Goal: Navigation & Orientation: Find specific page/section

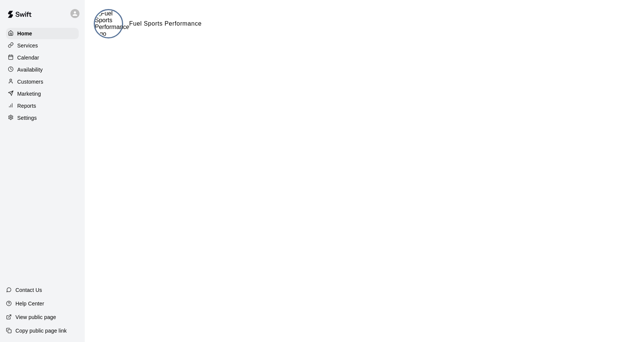
click at [25, 58] on p "Calendar" at bounding box center [28, 58] width 22 height 8
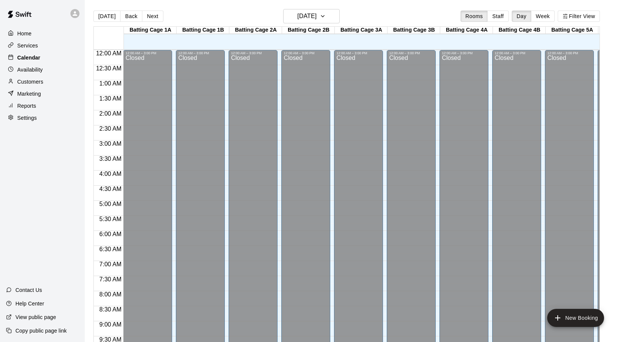
scroll to position [400, 0]
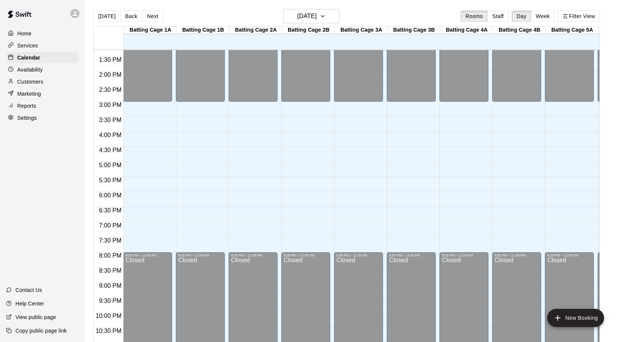
click at [44, 317] on p "View public page" at bounding box center [35, 317] width 41 height 8
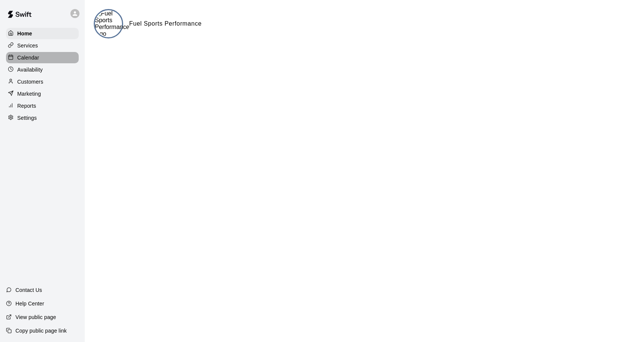
click at [32, 57] on p "Calendar" at bounding box center [28, 58] width 22 height 8
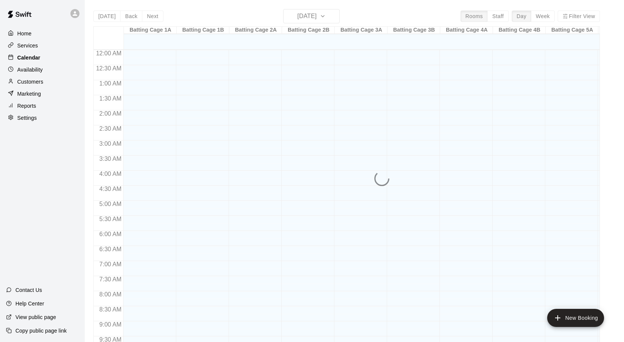
scroll to position [400, 0]
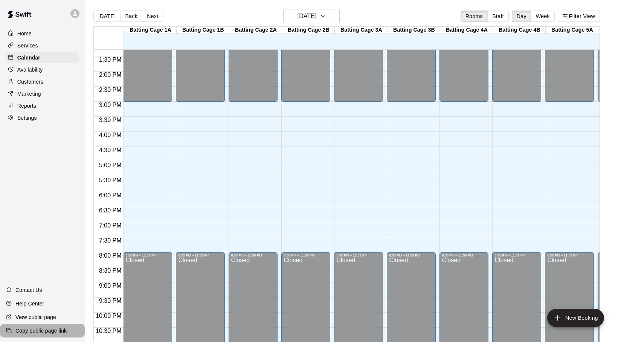
click at [26, 327] on p "Copy public page link" at bounding box center [40, 331] width 51 height 8
click at [74, 13] on icon at bounding box center [75, 13] width 7 height 7
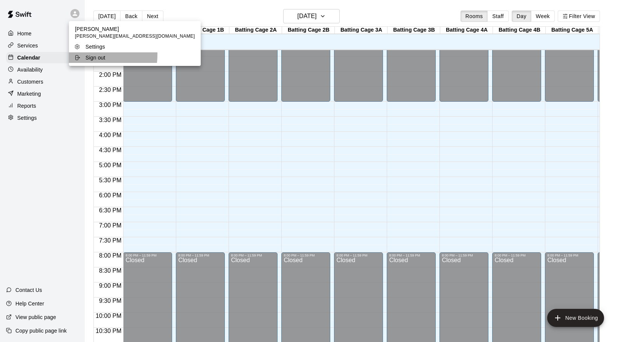
click at [88, 55] on p "Sign out" at bounding box center [95, 58] width 20 height 8
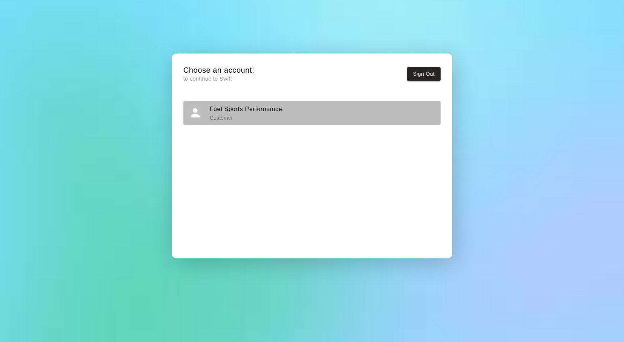
click at [264, 113] on h6 "Fuel Sports Performance" at bounding box center [246, 109] width 73 height 10
